Goal: Check status: Check status

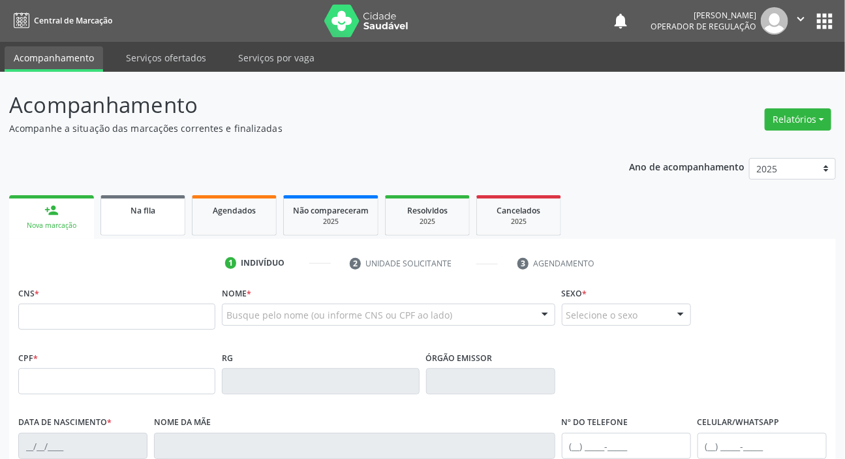
click at [133, 213] on span "Na fila" at bounding box center [143, 210] width 25 height 11
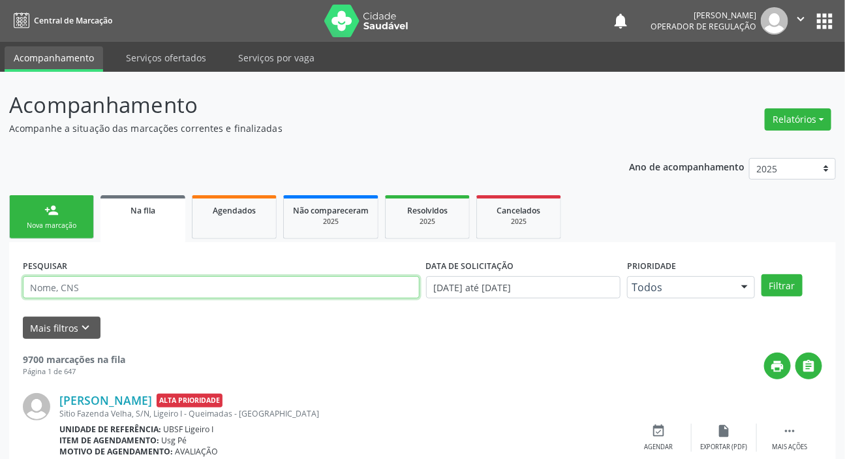
click at [182, 294] on input "text" at bounding box center [221, 287] width 397 height 22
type input "703207666926798"
click at [762, 274] on button "Filtrar" at bounding box center [782, 285] width 41 height 22
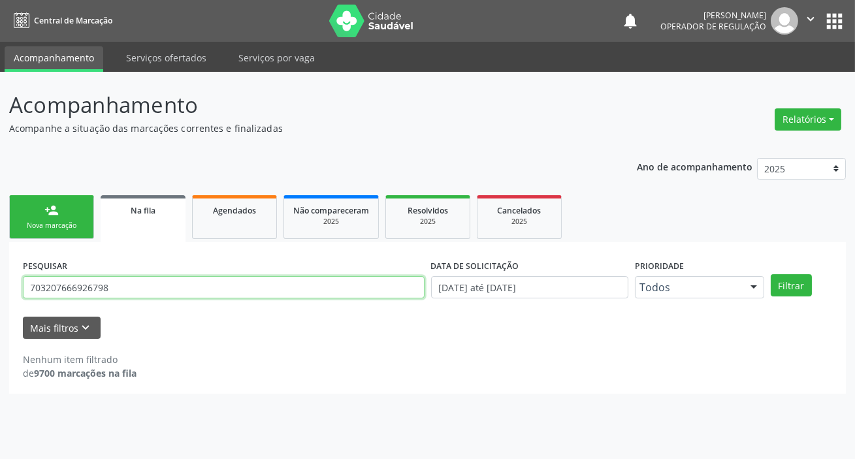
click at [120, 283] on input "703207666926798" at bounding box center [223, 287] width 401 height 22
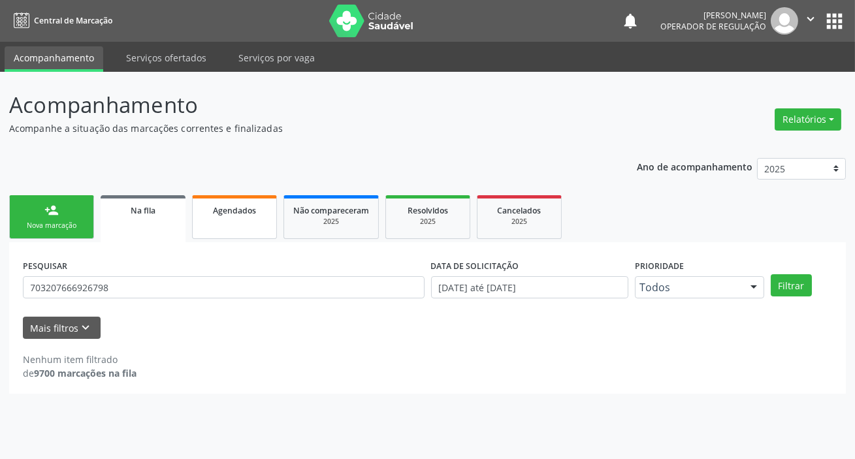
click at [239, 229] on link "Agendados" at bounding box center [234, 217] width 85 height 44
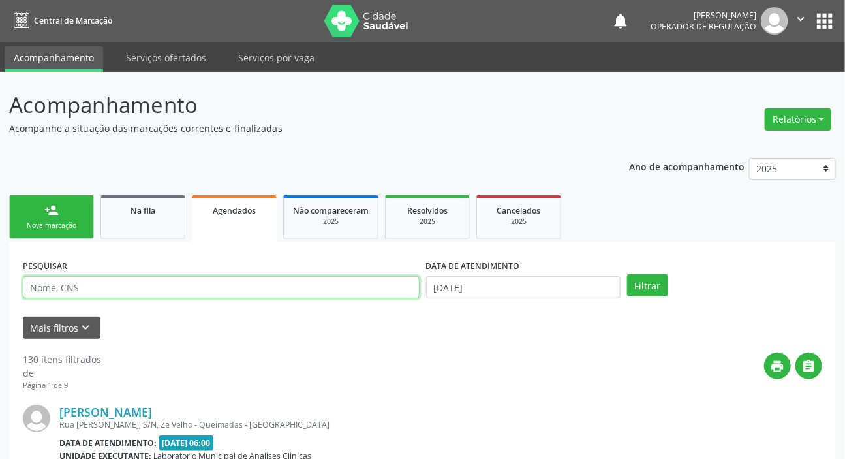
click at [227, 289] on input "text" at bounding box center [221, 287] width 397 height 22
paste input "703207666926798"
type input "703207666926798"
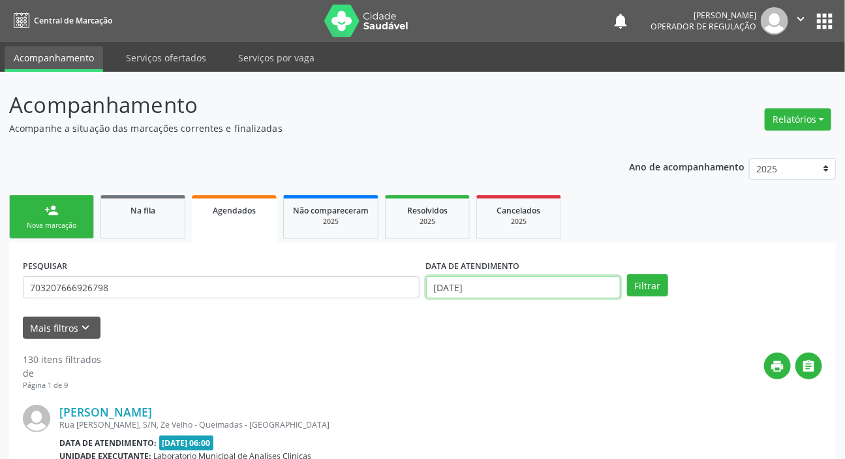
click at [456, 289] on input "[DATE]" at bounding box center [523, 287] width 195 height 22
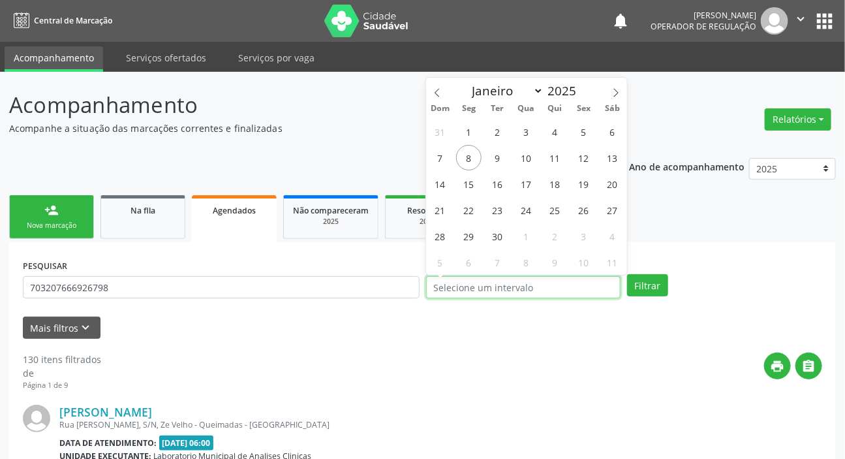
click at [627, 274] on button "Filtrar" at bounding box center [647, 285] width 41 height 22
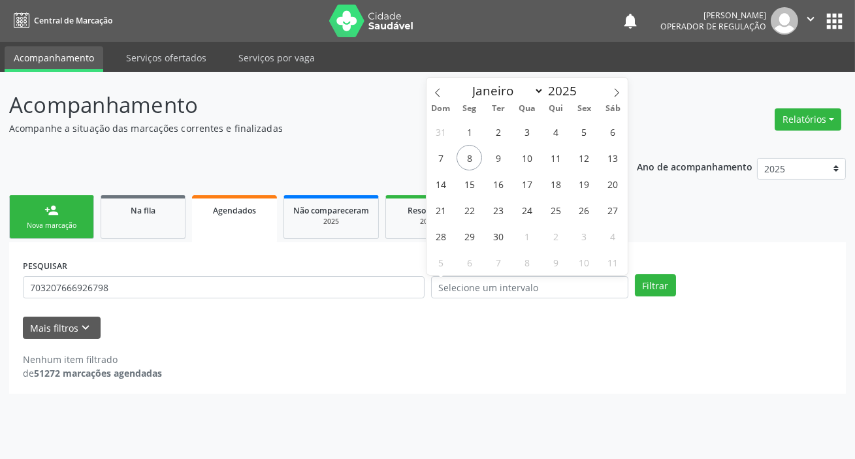
click at [153, 300] on div "PESQUISAR 703207666926798" at bounding box center [224, 281] width 408 height 51
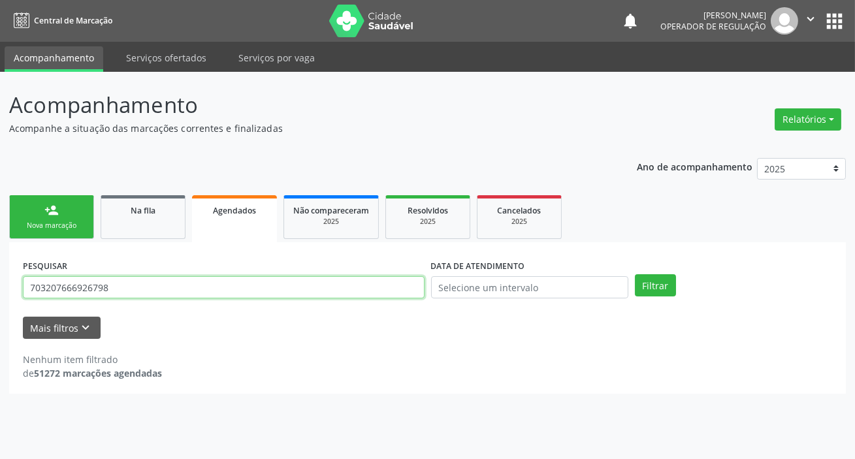
click at [149, 284] on input "703207666926798" at bounding box center [223, 287] width 401 height 22
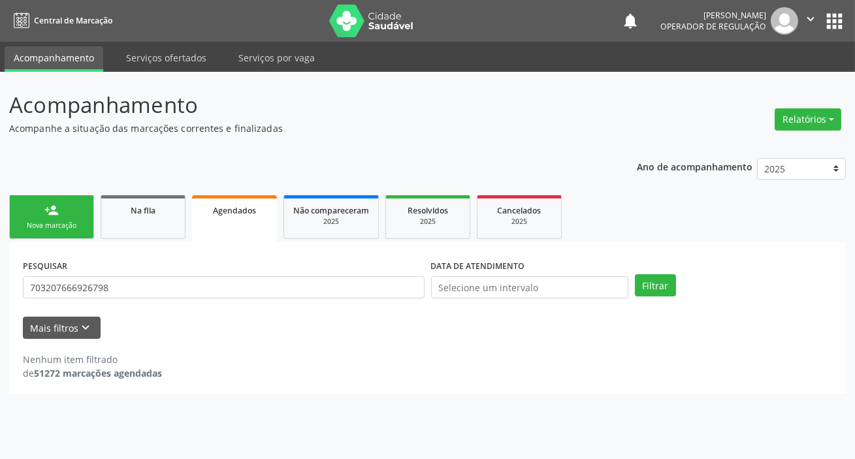
click at [242, 328] on div "Mais filtros keyboard_arrow_down" at bounding box center [427, 328] width 815 height 23
